Goal: Information Seeking & Learning: Learn about a topic

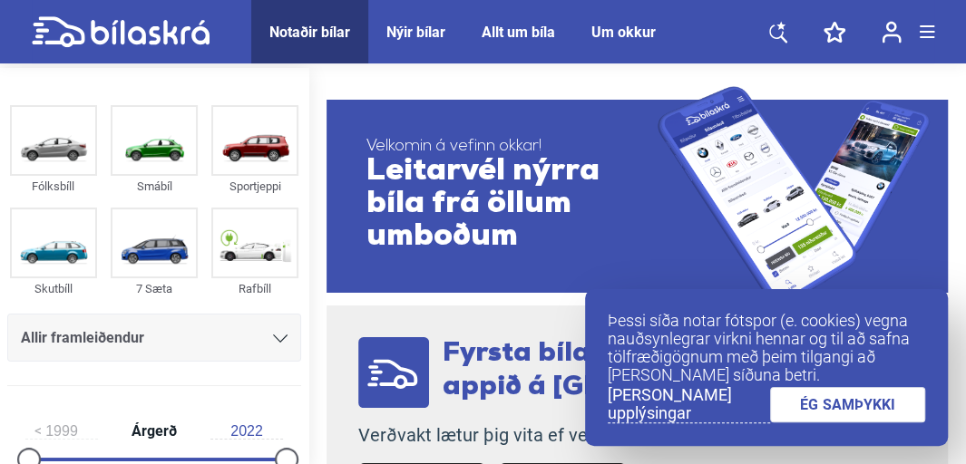
scroll to position [181, 0]
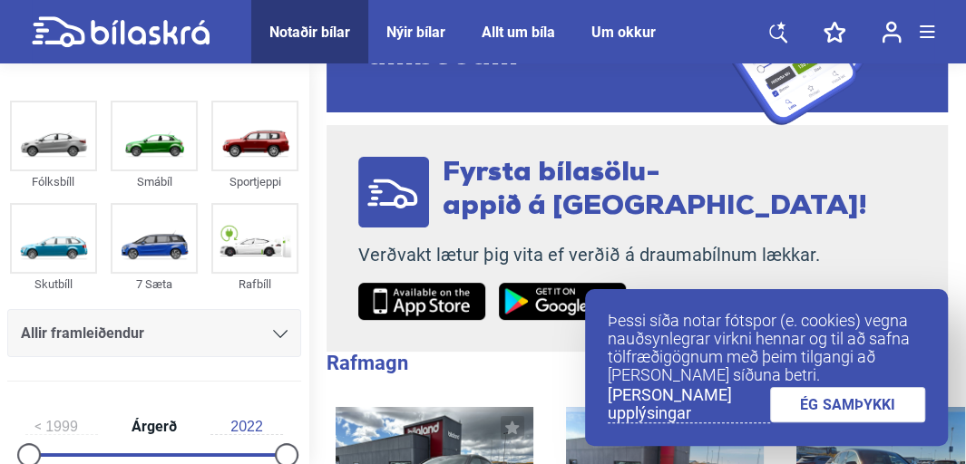
click at [645, 410] on link "[PERSON_NAME] upplýsingar" at bounding box center [689, 404] width 162 height 37
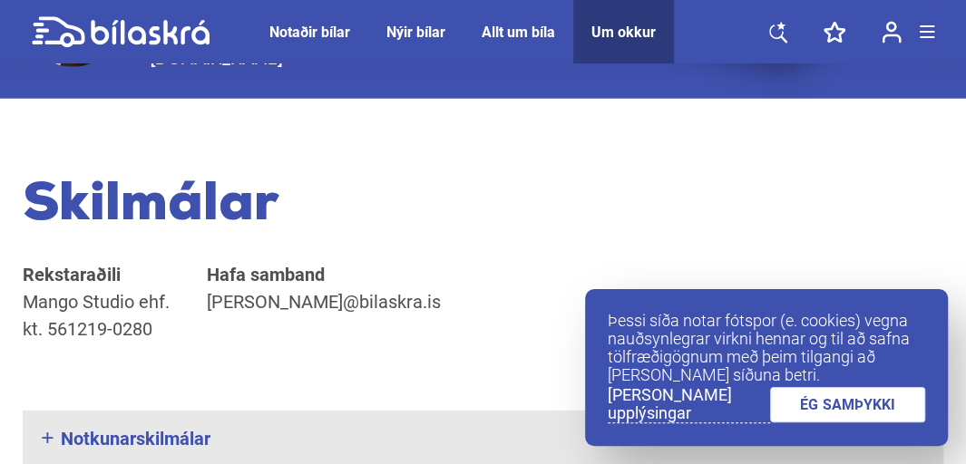
scroll to position [2366, 0]
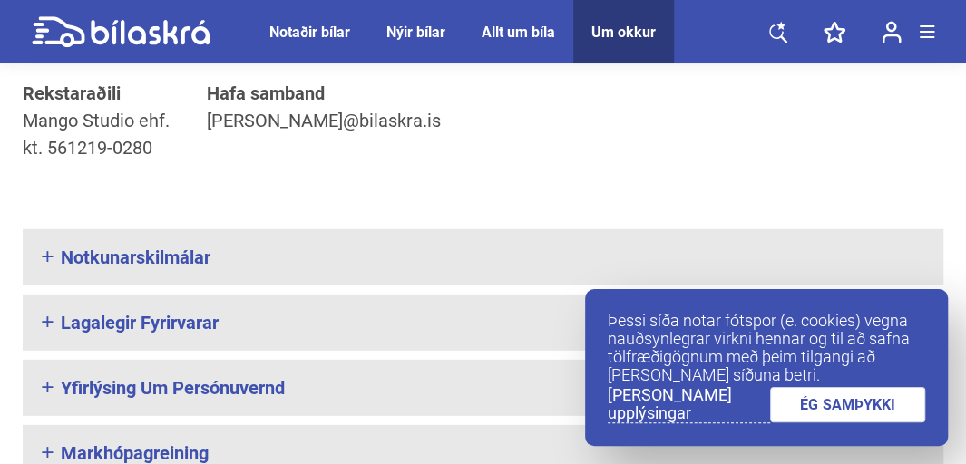
click at [822, 407] on link "ÉG SAMÞYKKI" at bounding box center [848, 404] width 156 height 35
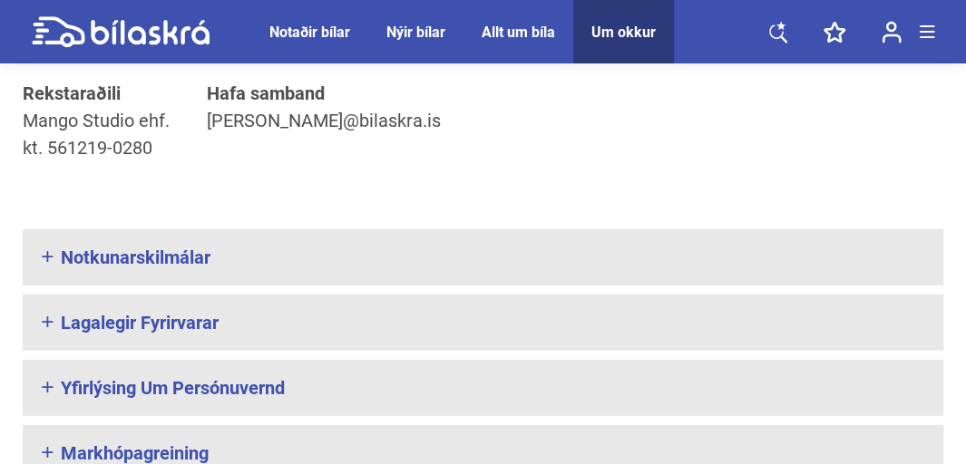
click at [772, 26] on icon at bounding box center [778, 33] width 18 height 18
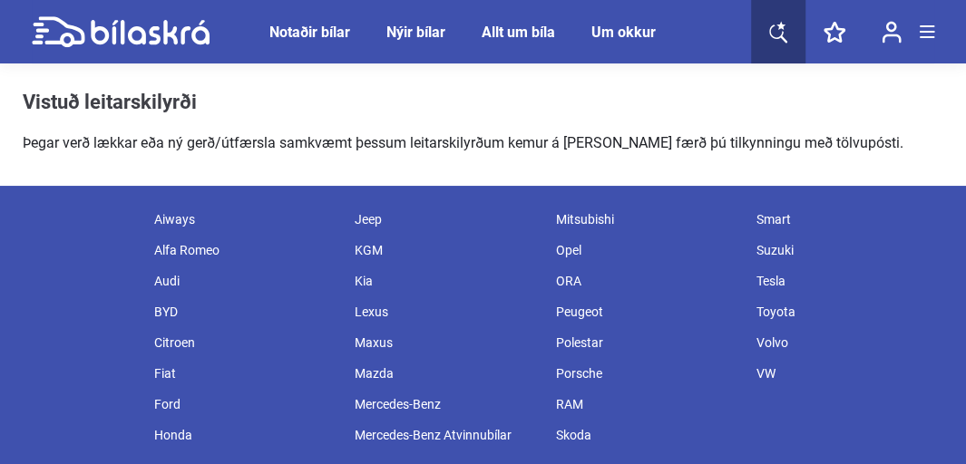
click at [579, 435] on div "Skoda" at bounding box center [646, 435] width 200 height 31
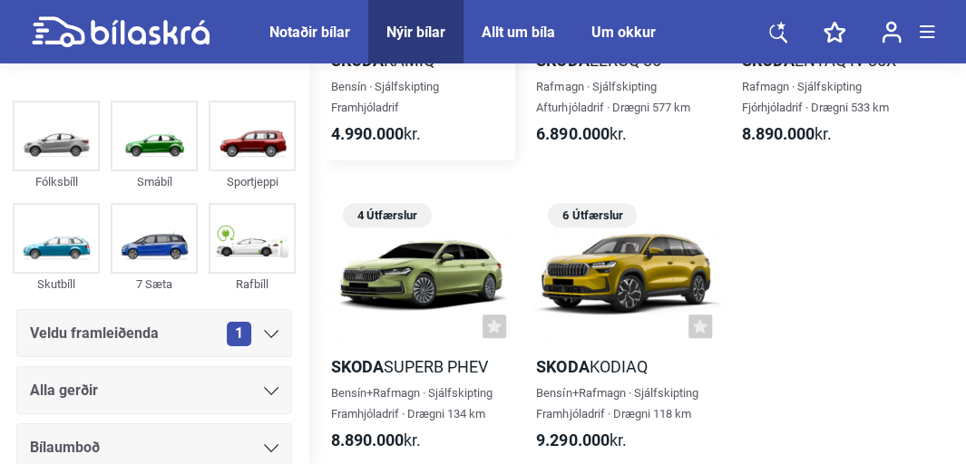
scroll to position [181, 0]
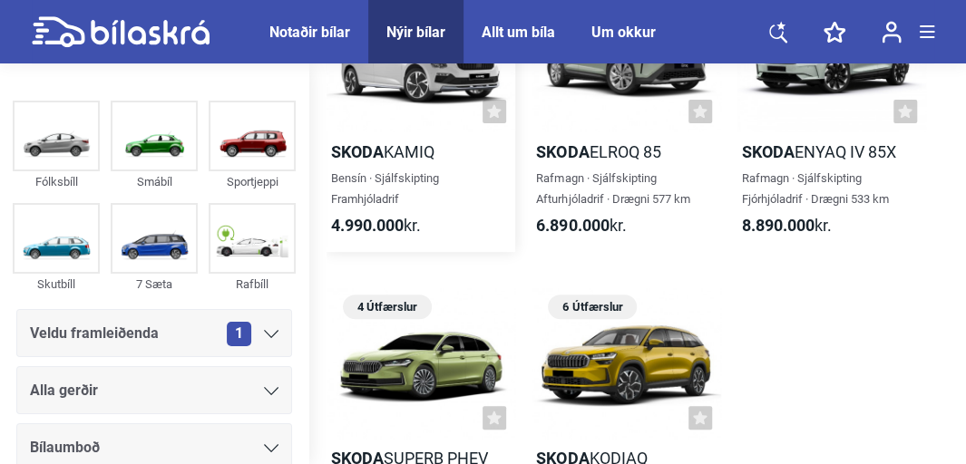
click at [395, 145] on h2 "Skoda Kamiq" at bounding box center [421, 152] width 189 height 21
click at [40, 268] on img at bounding box center [56, 238] width 83 height 67
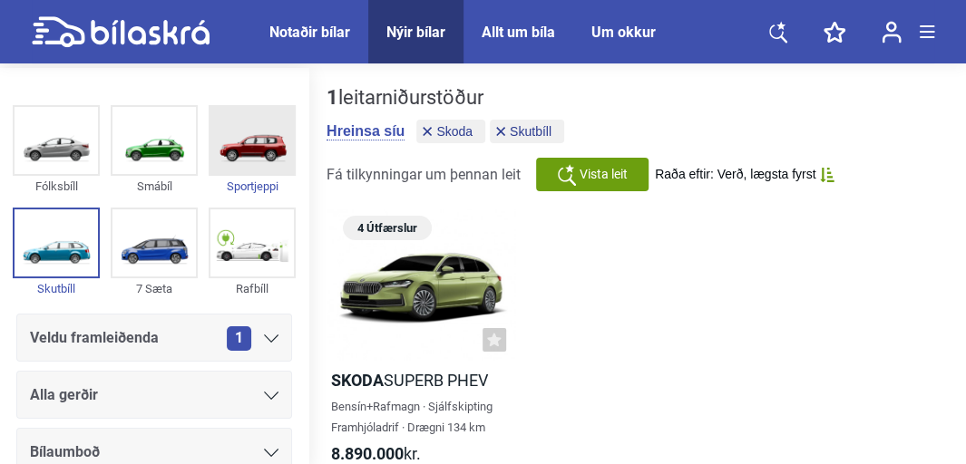
click at [240, 174] on div at bounding box center [252, 140] width 87 height 71
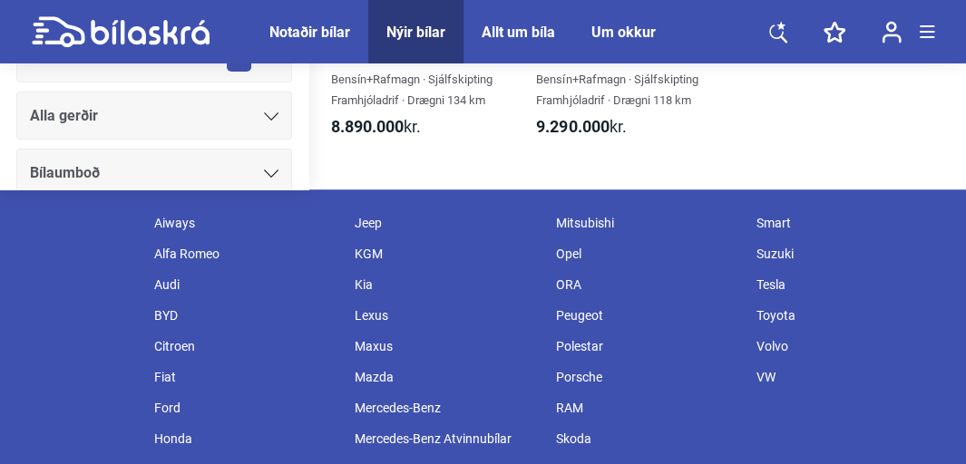
scroll to position [725, 0]
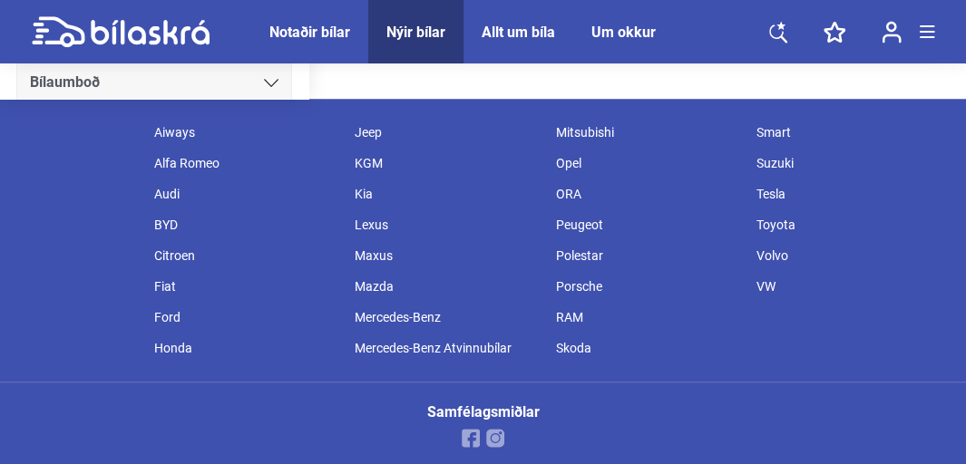
click at [763, 159] on div "Suzuki" at bounding box center [848, 163] width 200 height 31
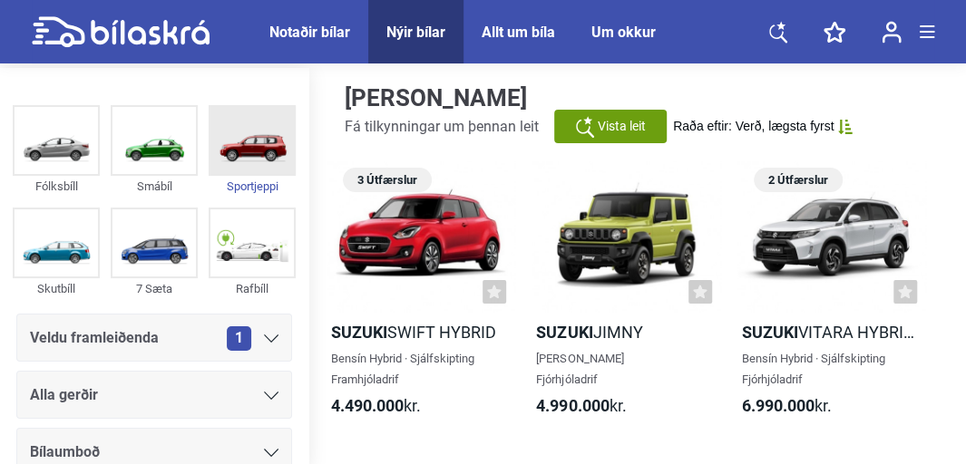
click at [250, 168] on img at bounding box center [251, 140] width 83 height 67
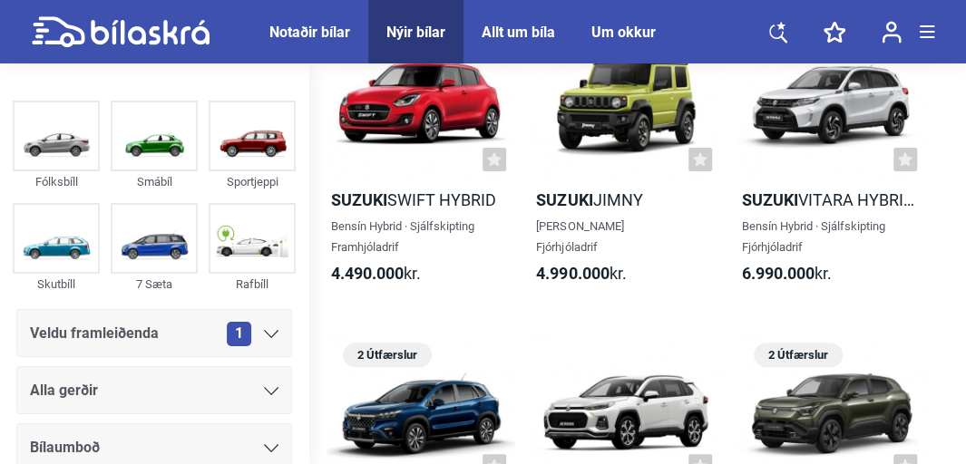
scroll to position [90, 0]
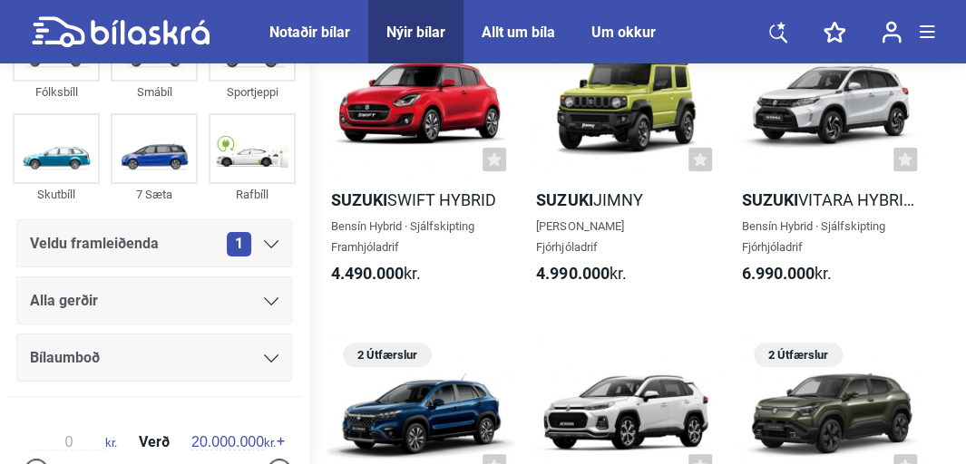
click at [270, 244] on icon at bounding box center [271, 244] width 15 height 8
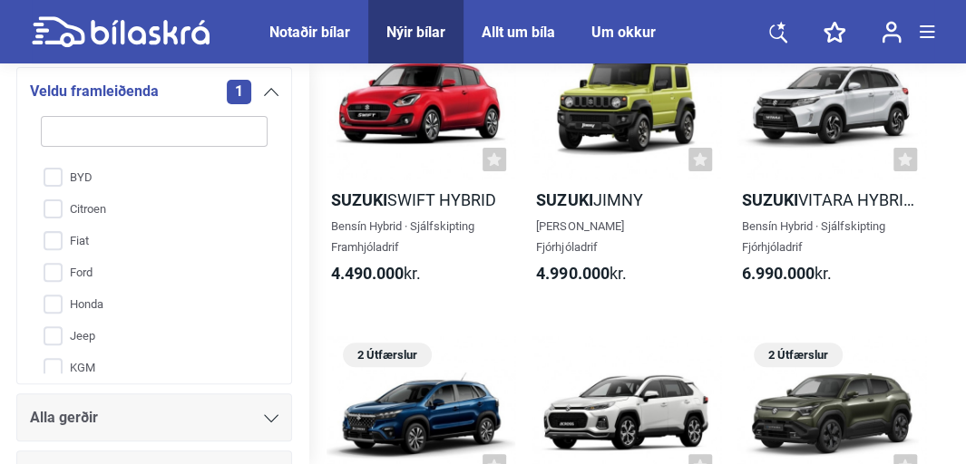
scroll to position [0, 0]
type input "h"
checkbox input "false"
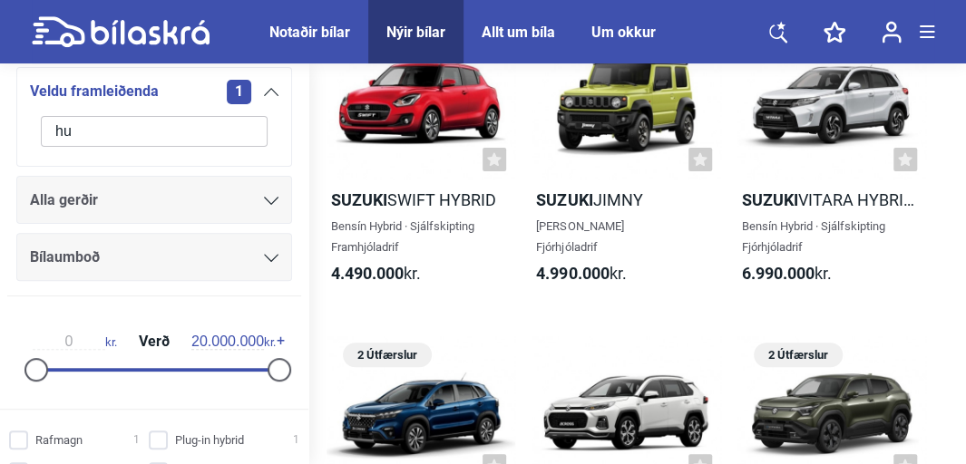
type input "h"
checkbox input "false"
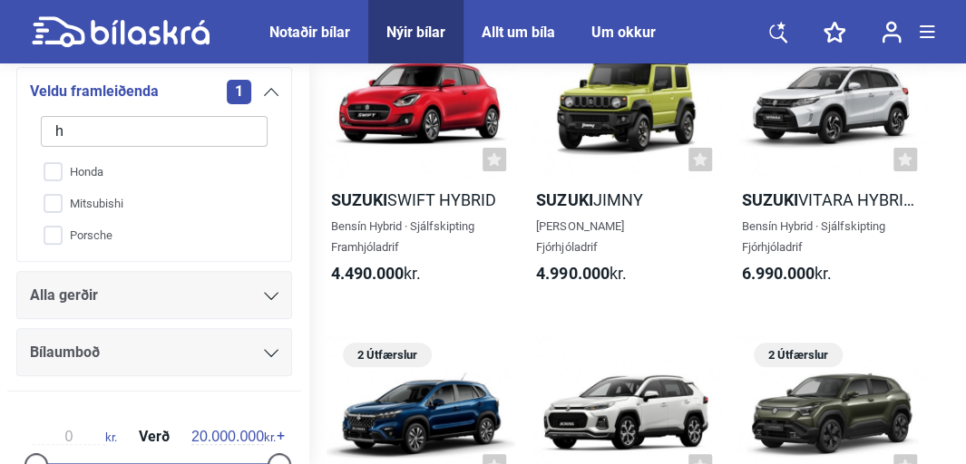
checkbox input "false"
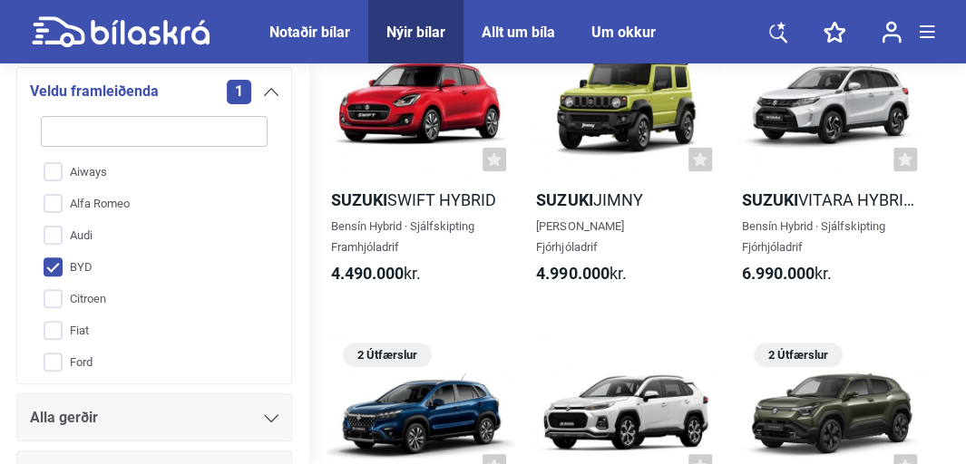
type input "k"
checkbox input "false"
checkbox input "true"
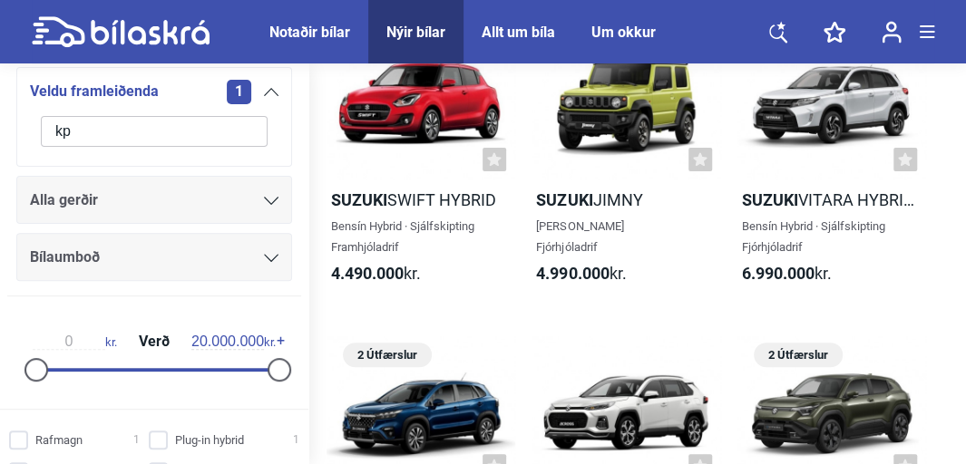
type input "k"
checkbox input "false"
checkbox input "true"
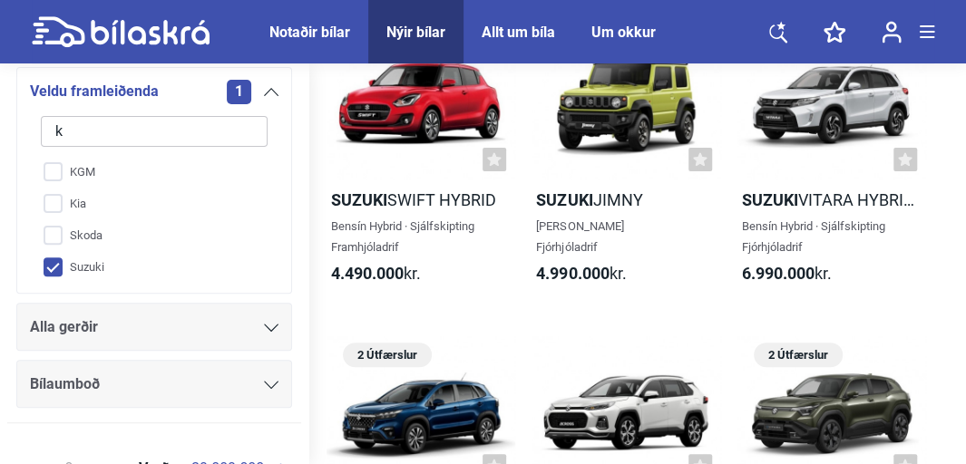
type input "ko"
checkbox input "false"
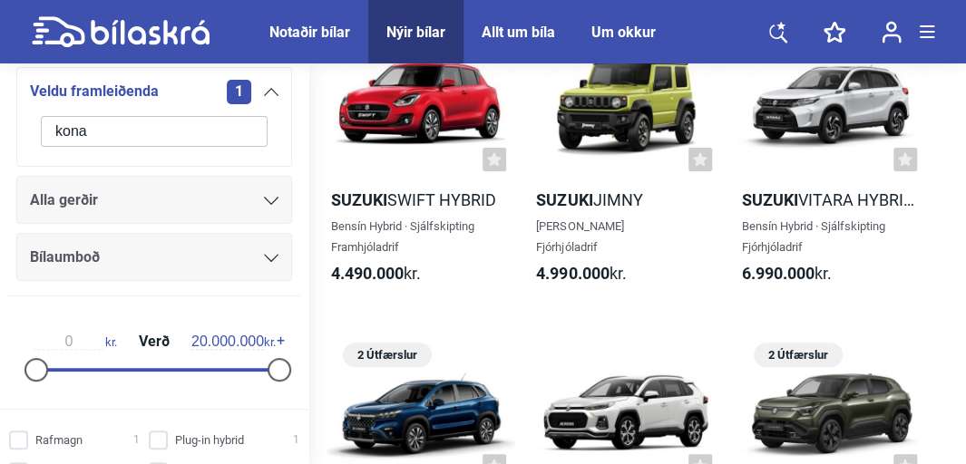
type input "kona"
click at [264, 257] on icon at bounding box center [271, 258] width 15 height 8
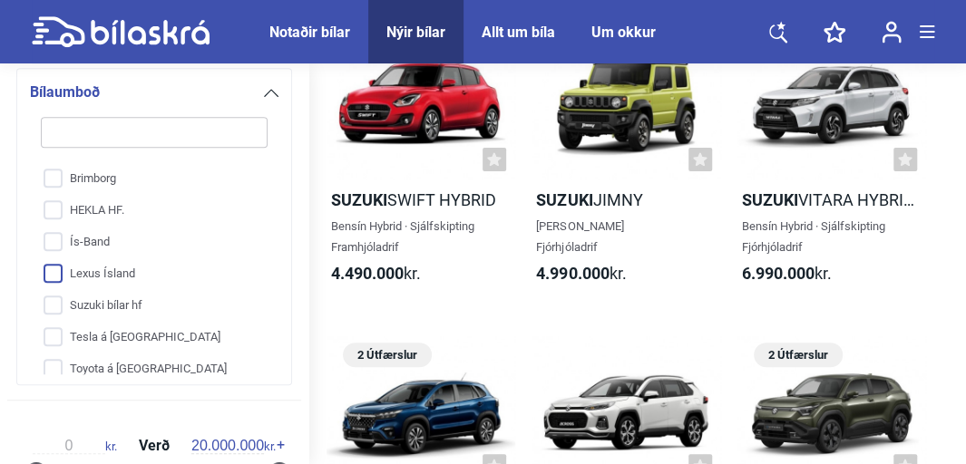
scroll to position [132, 0]
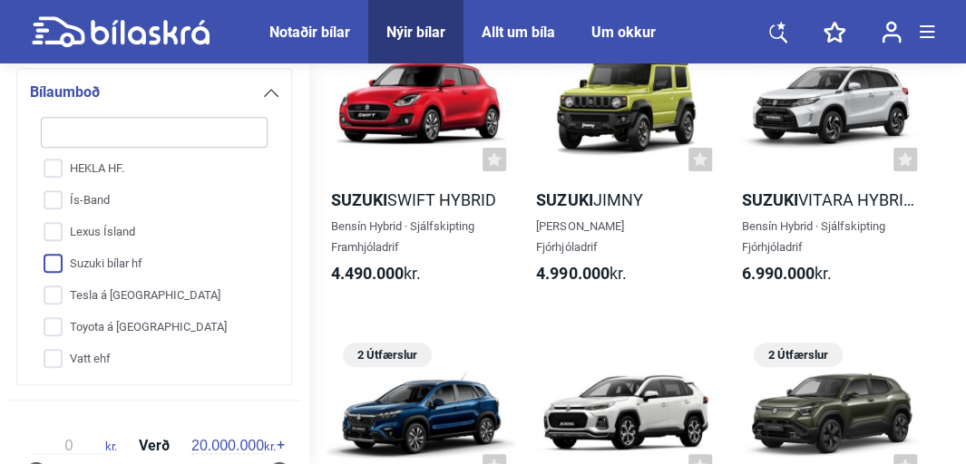
click at [79, 259] on input "Suzuki bílar hf" at bounding box center [142, 265] width 229 height 32
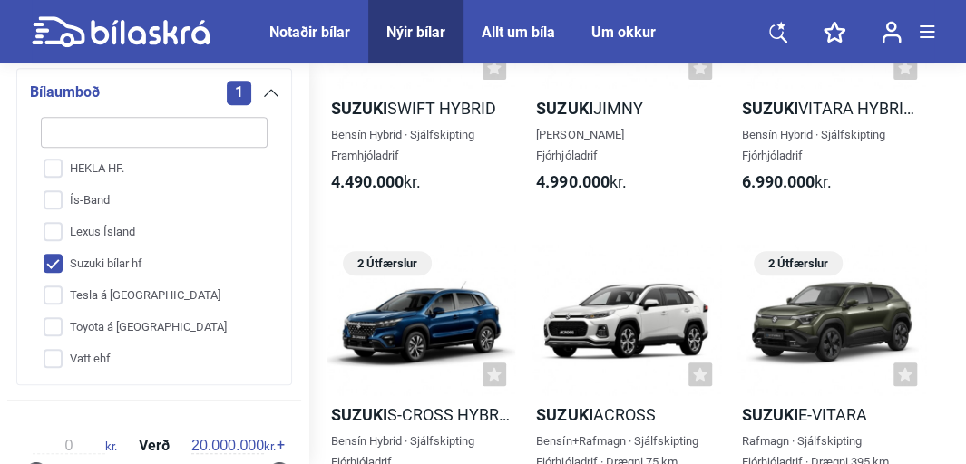
scroll to position [362, 0]
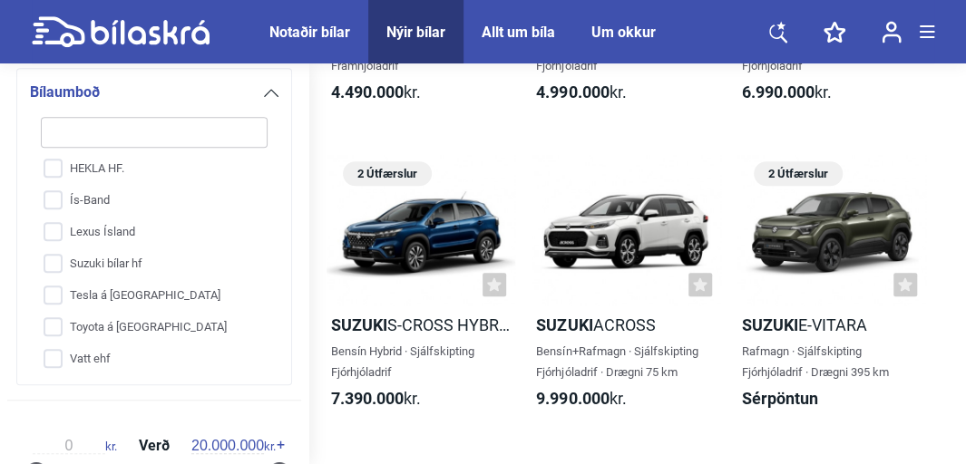
scroll to position [181, 0]
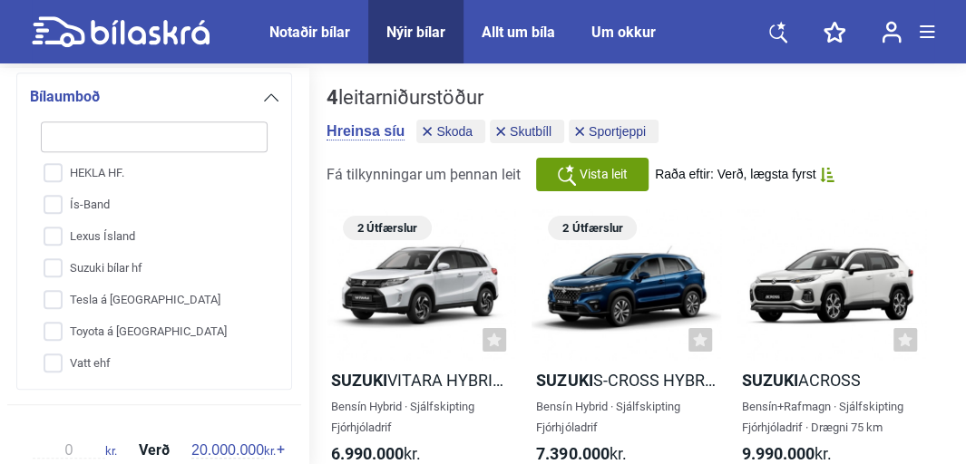
scroll to position [725, 0]
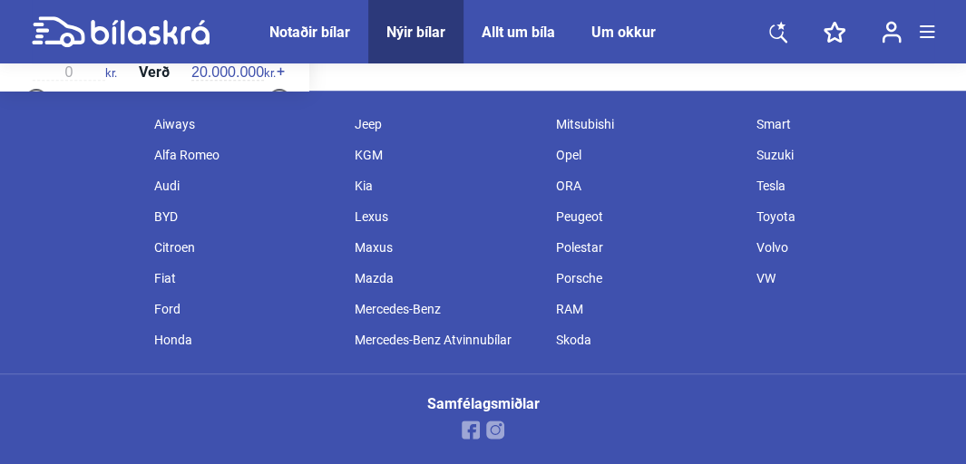
scroll to position [181, 0]
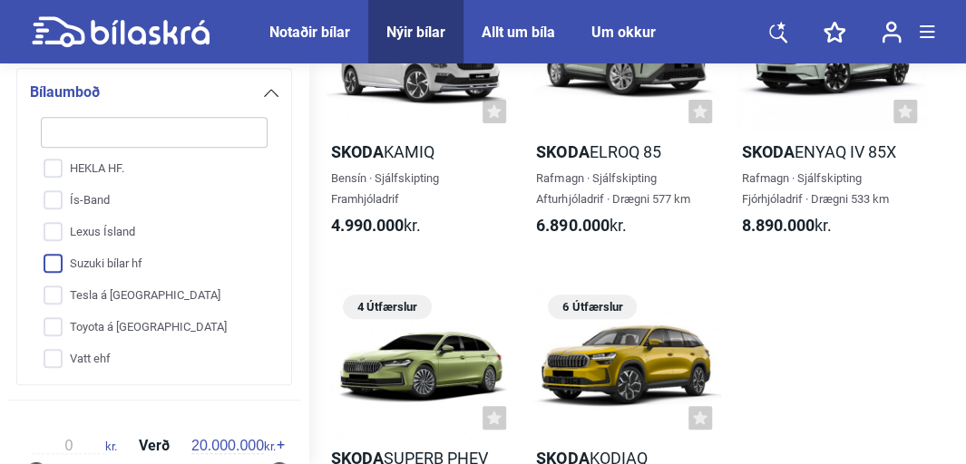
click at [140, 263] on input "Suzuki bílar hf" at bounding box center [142, 265] width 229 height 32
checkbox input "true"
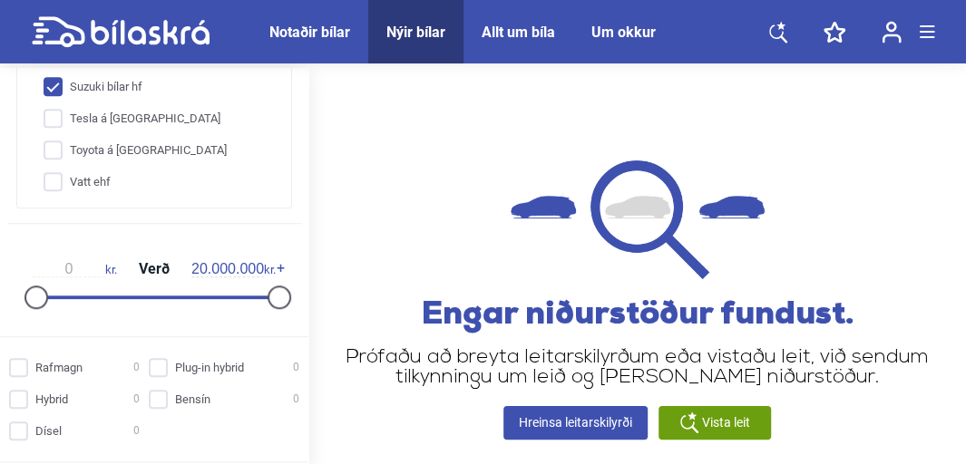
scroll to position [679, 0]
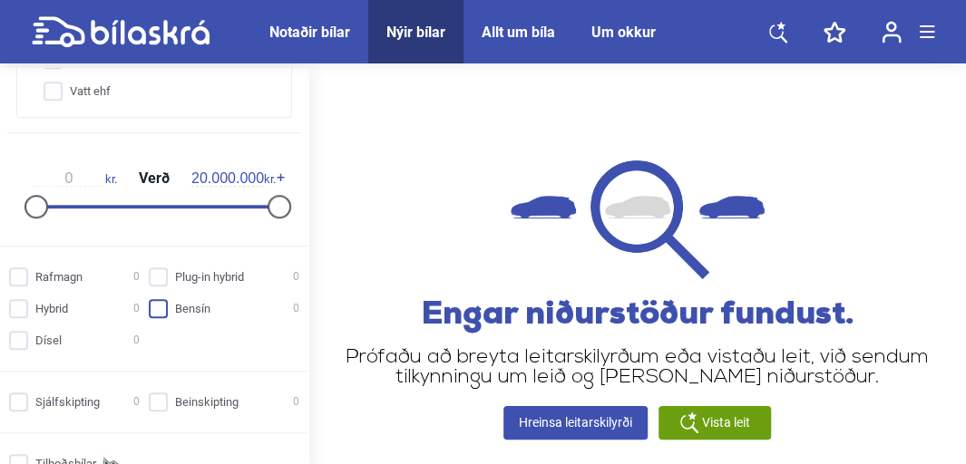
click at [158, 308] on input "Bensín 0" at bounding box center [227, 309] width 151 height 19
checkbox input "true"
click at [26, 409] on input "Sjálfskipting 0" at bounding box center [77, 403] width 131 height 19
checkbox input "true"
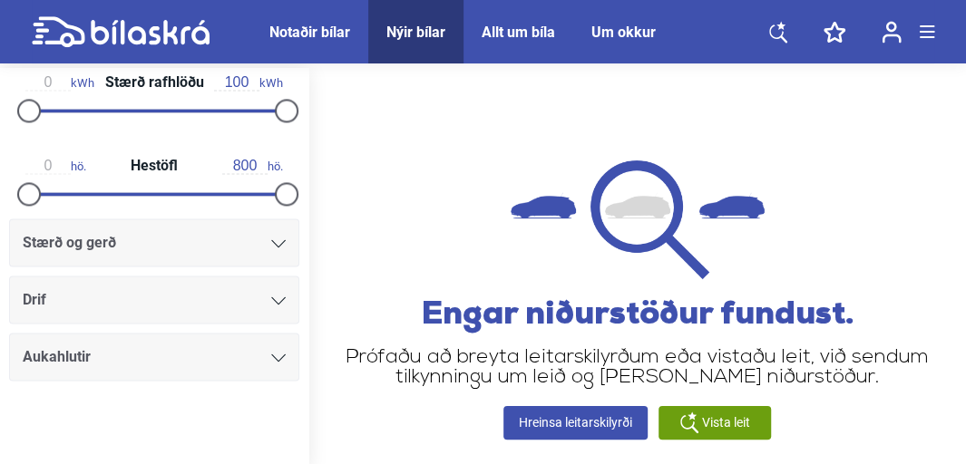
scroll to position [1198, 0]
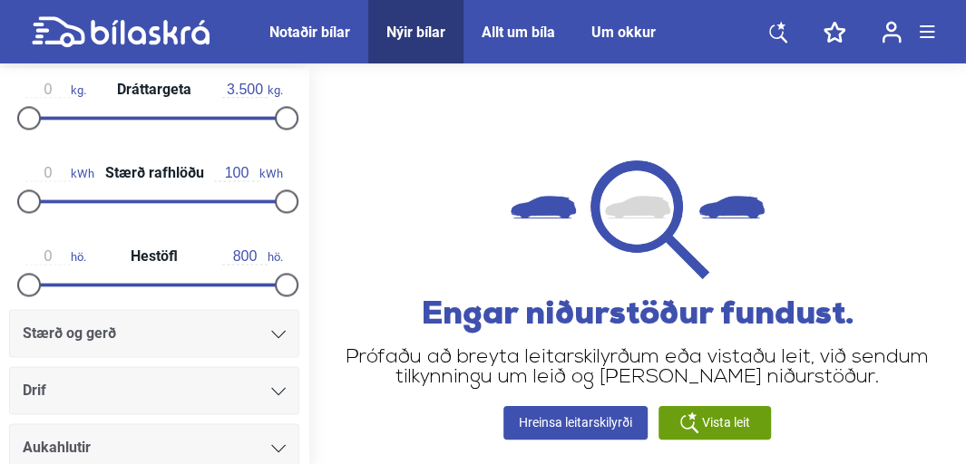
click at [533, 41] on span "Allt um bíla" at bounding box center [519, 32] width 110 height 64
click at [329, 37] on div "Notaðir bílar" at bounding box center [309, 32] width 81 height 17
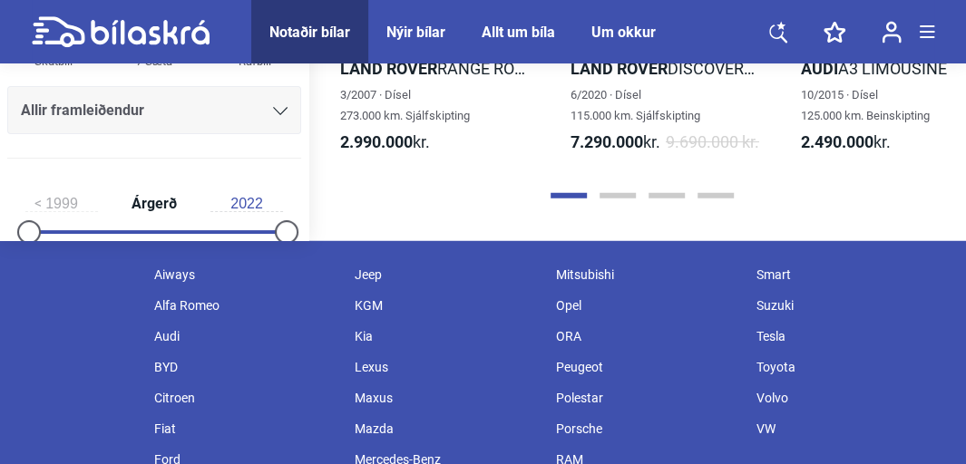
scroll to position [2358, 0]
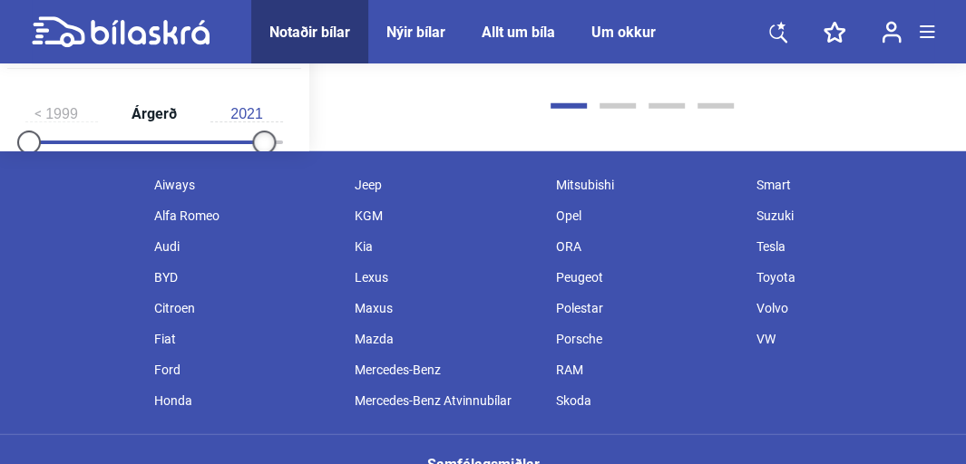
type input "2022"
drag, startPoint x: 268, startPoint y: 220, endPoint x: 269, endPoint y: 233, distance: 13.7
click at [269, 167] on div "1999 Árgerð 2022" at bounding box center [154, 124] width 294 height 83
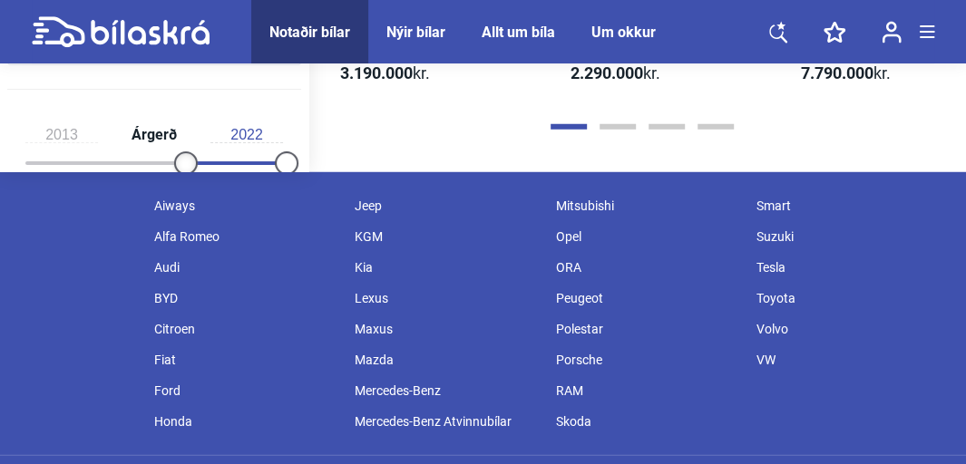
drag, startPoint x: 29, startPoint y: 222, endPoint x: 182, endPoint y: 220, distance: 153.3
click at [182, 175] on div at bounding box center [186, 164] width 24 height 24
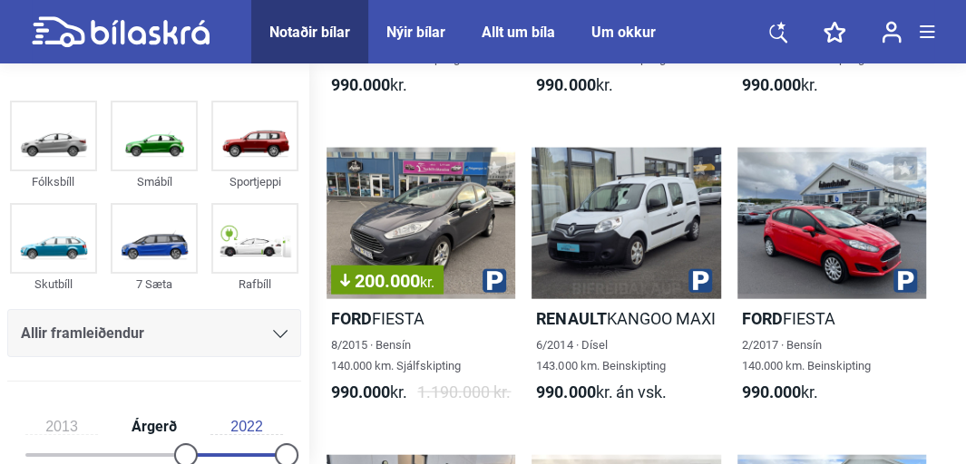
scroll to position [90, 0]
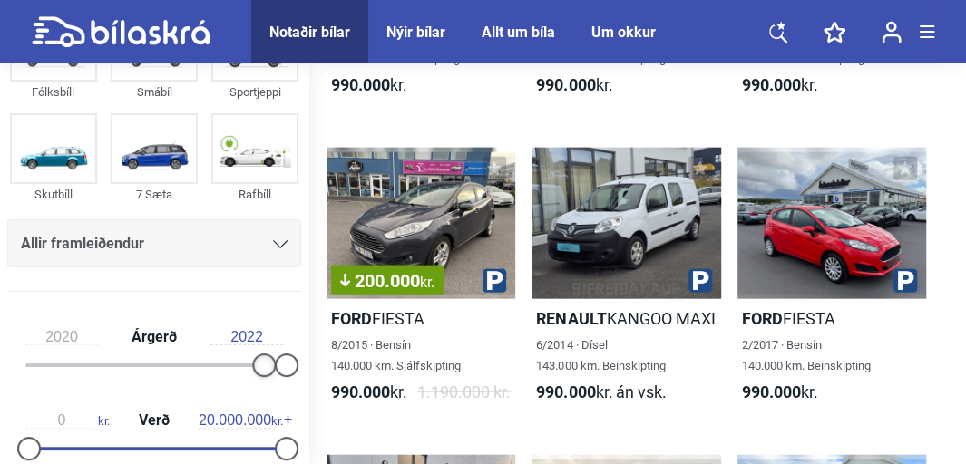
type input "2021"
drag, startPoint x: 181, startPoint y: 364, endPoint x: 297, endPoint y: 368, distance: 116.2
click at [298, 368] on div "2021 Árgerð 2022 0 kr. Verð 20.000.000 kr. 0 km. Akstur 300.000 km." at bounding box center [154, 432] width 308 height 250
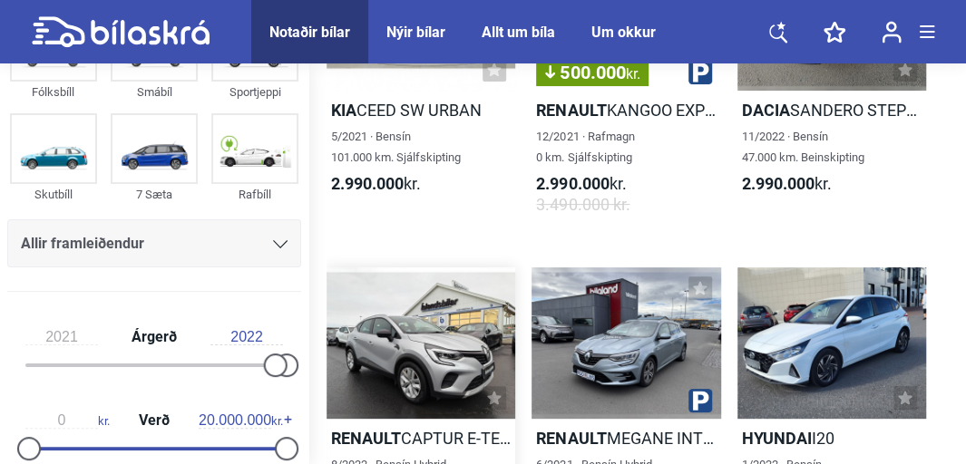
scroll to position [3265, 0]
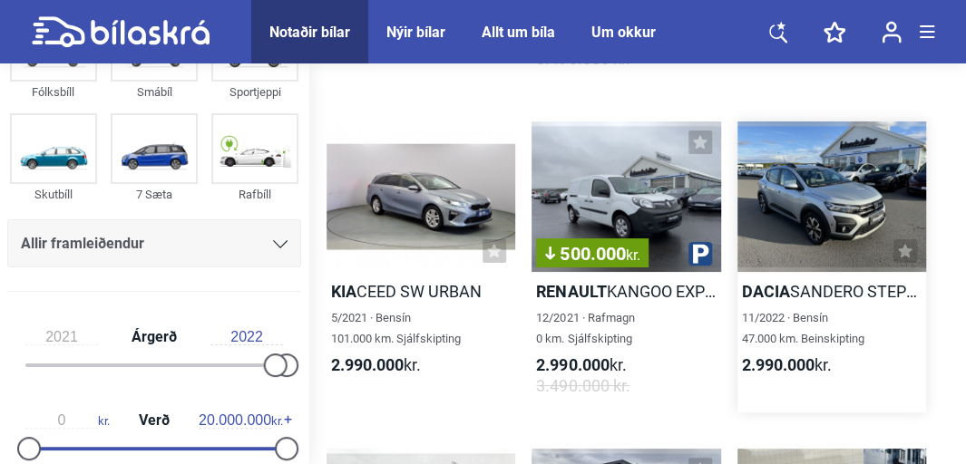
click at [803, 286] on h2 "[PERSON_NAME] STEPWAY EXPRESS" at bounding box center [832, 291] width 189 height 21
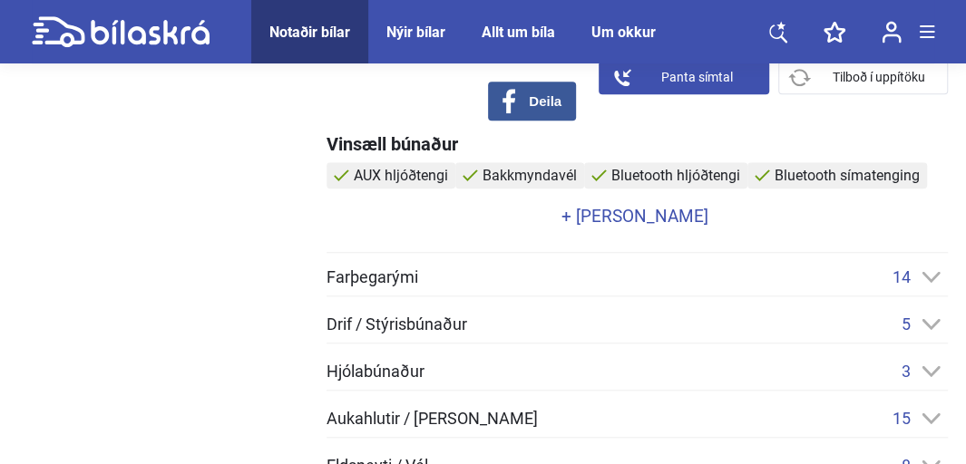
scroll to position [725, 0]
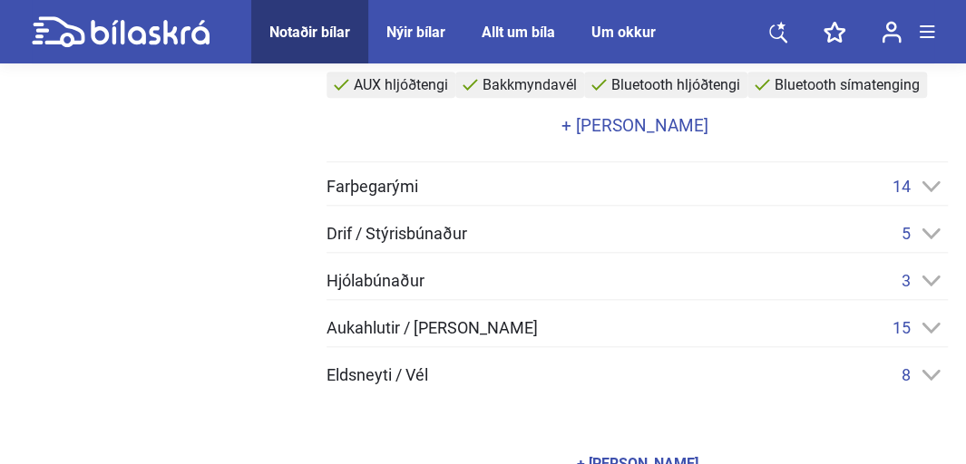
click at [610, 120] on link "+ [PERSON_NAME]" at bounding box center [635, 125] width 617 height 17
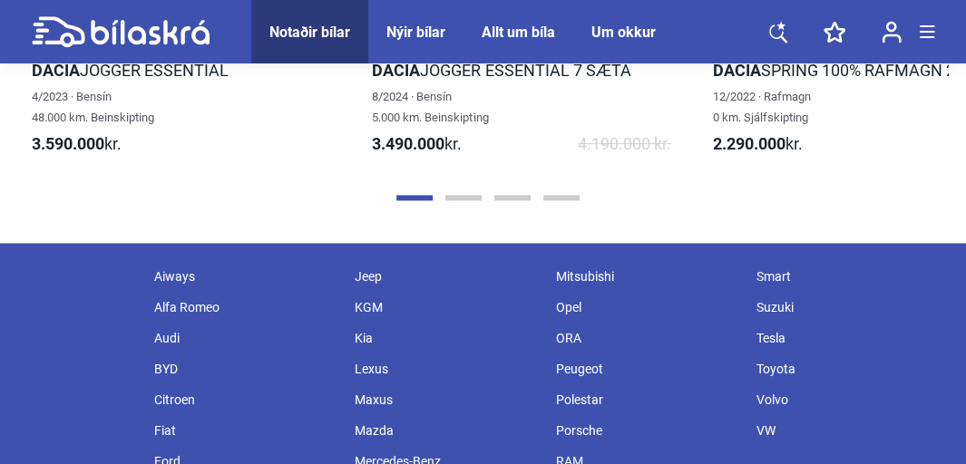
scroll to position [7802, 0]
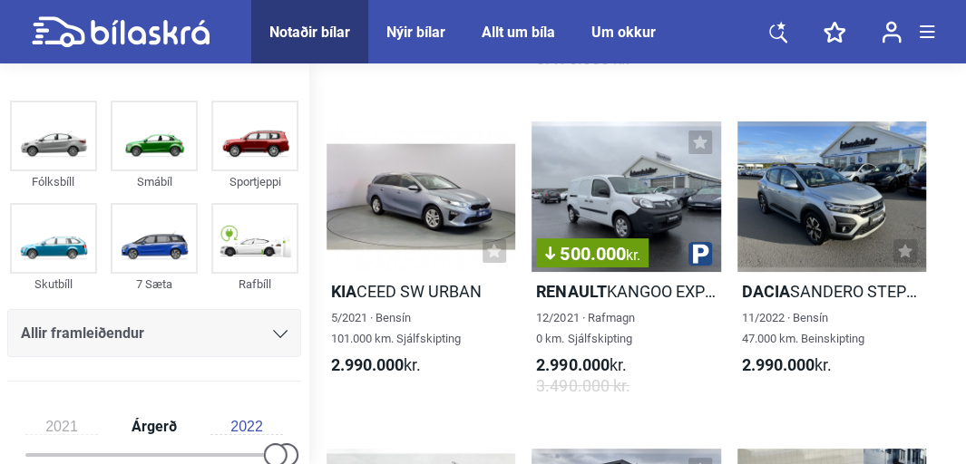
scroll to position [272, 0]
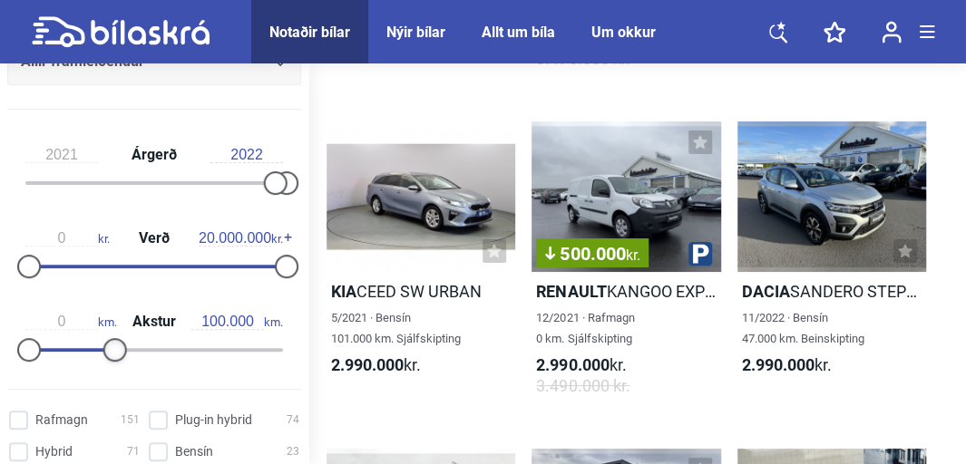
drag, startPoint x: 277, startPoint y: 345, endPoint x: 110, endPoint y: 338, distance: 167.0
click at [110, 338] on div at bounding box center [115, 350] width 24 height 24
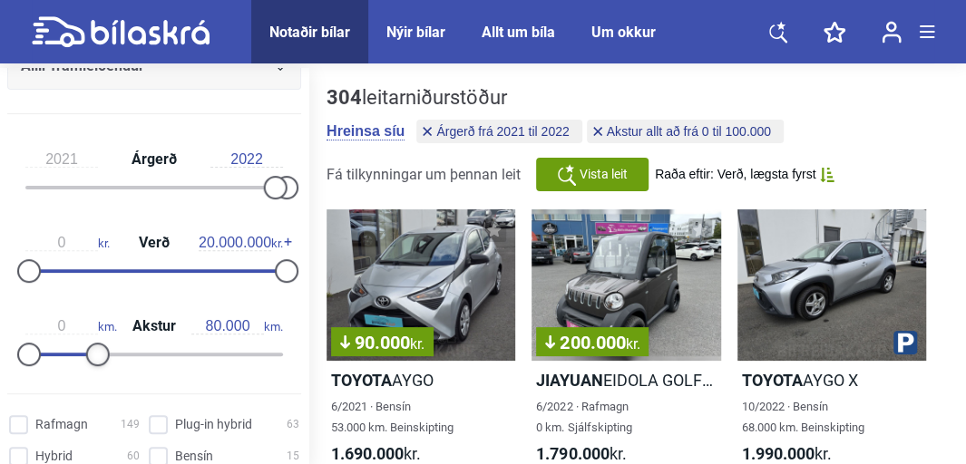
drag, startPoint x: 105, startPoint y: 353, endPoint x: 82, endPoint y: 361, distance: 25.0
click at [91, 359] on div at bounding box center [98, 355] width 24 height 24
click at [82, 361] on div "0 km. Akstur 80.000 km." at bounding box center [154, 337] width 294 height 83
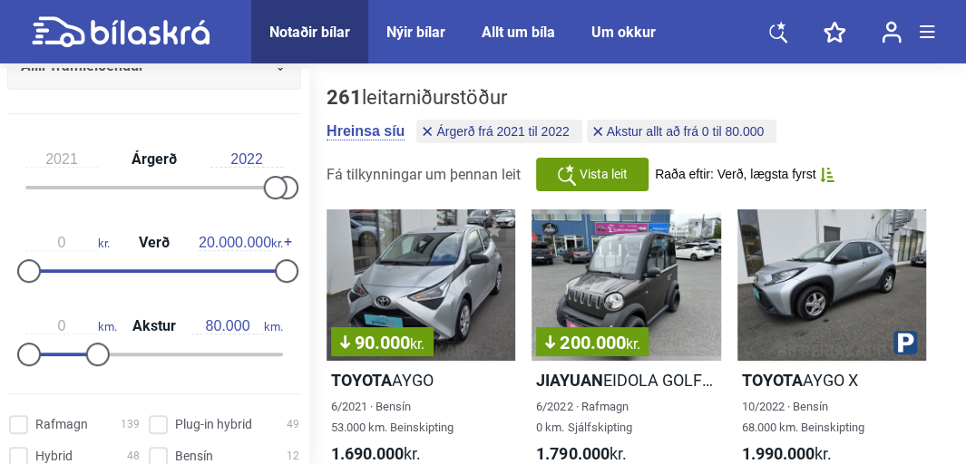
click at [78, 364] on div "0 km. Akstur 80.000 km." at bounding box center [154, 337] width 294 height 83
type input "60.000"
drag, startPoint x: 95, startPoint y: 351, endPoint x: 80, endPoint y: 357, distance: 16.7
click at [80, 357] on div at bounding box center [81, 355] width 24 height 24
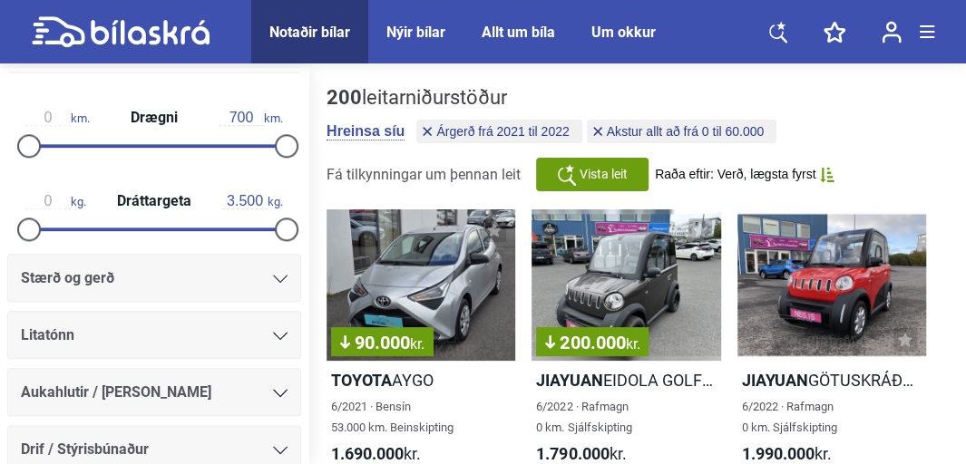
scroll to position [998, 0]
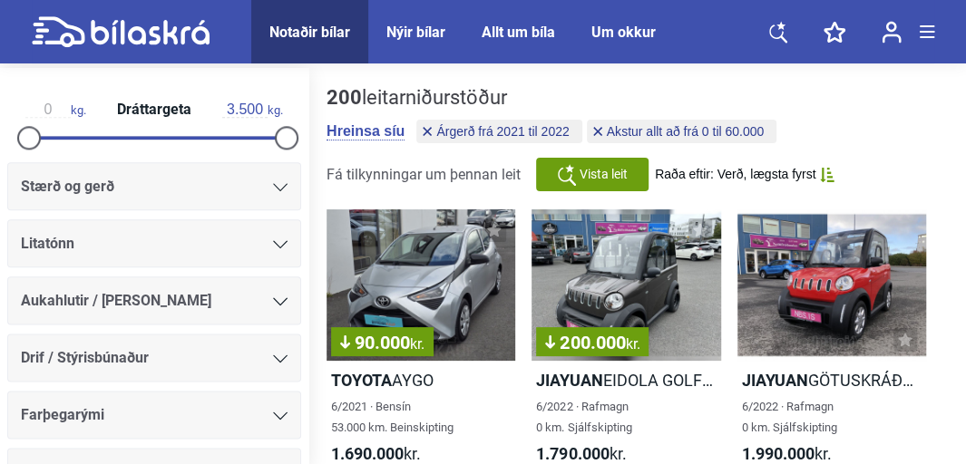
click at [780, 26] on icon at bounding box center [781, 25] width 9 height 8
